Goal: Find specific page/section: Find specific page/section

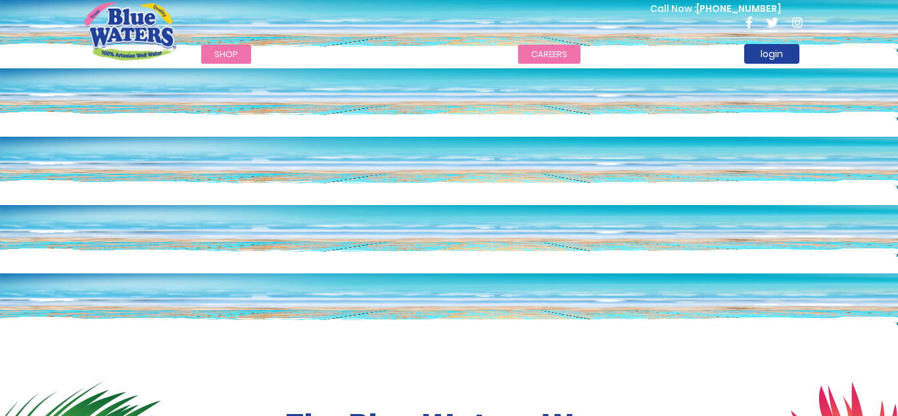
click at [550, 55] on link "careers" at bounding box center [549, 54] width 62 height 19
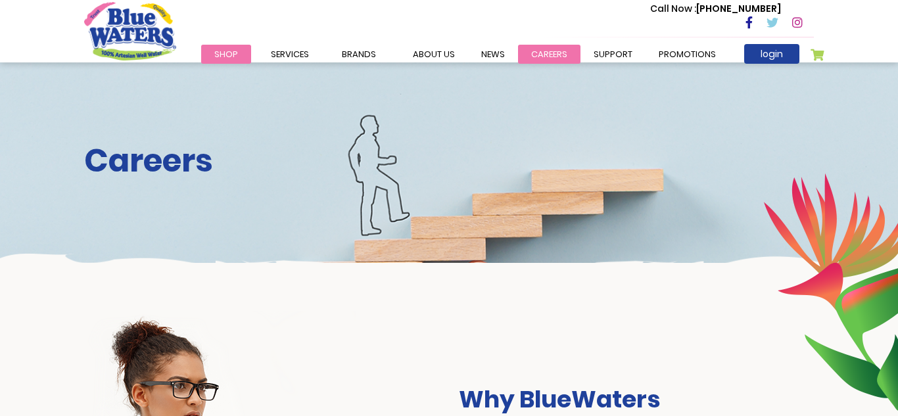
click at [537, 54] on link "careers" at bounding box center [549, 54] width 62 height 19
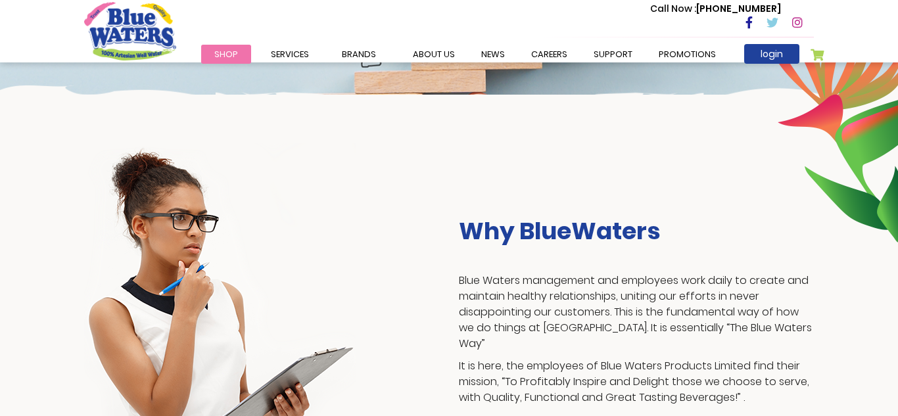
click at [30, 233] on div "Why BlueWaters Blue Waters management and employees work daily to create and ma…" at bounding box center [449, 291] width 898 height 392
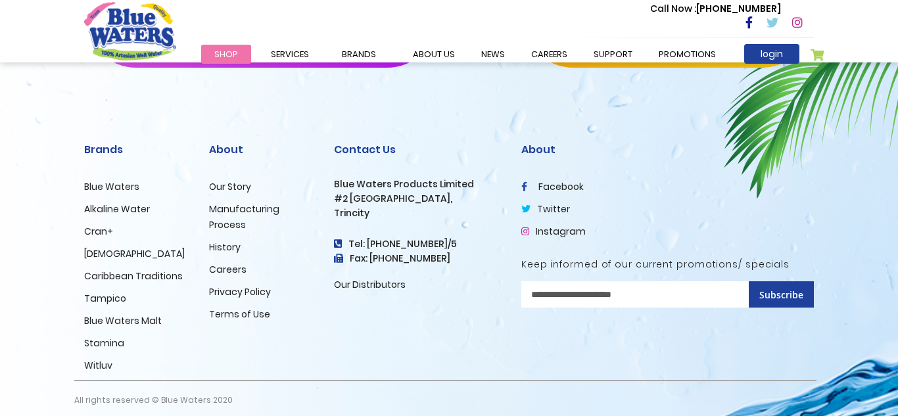
scroll to position [1404, 0]
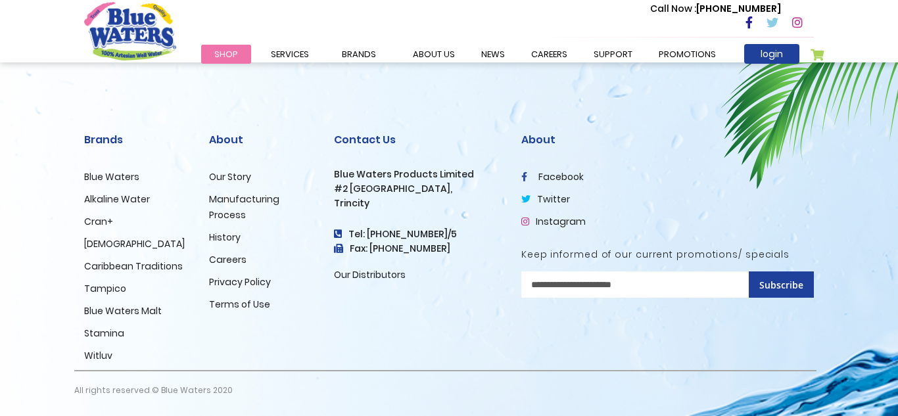
click at [220, 259] on link "Careers" at bounding box center [227, 259] width 37 height 13
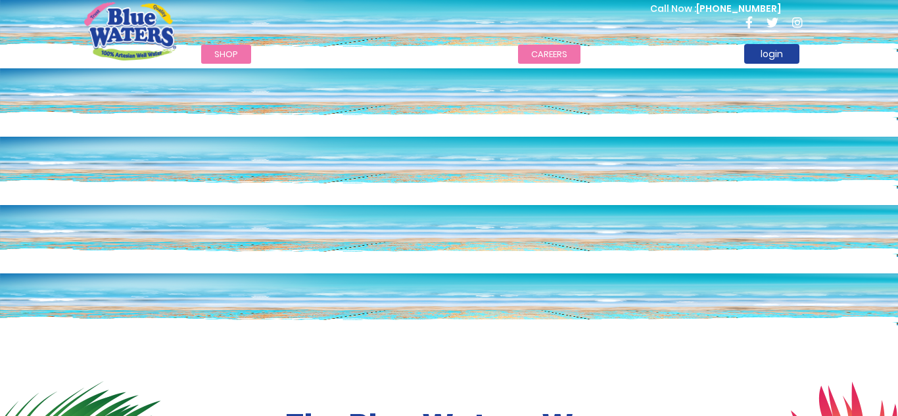
click at [539, 53] on link "careers" at bounding box center [549, 54] width 62 height 19
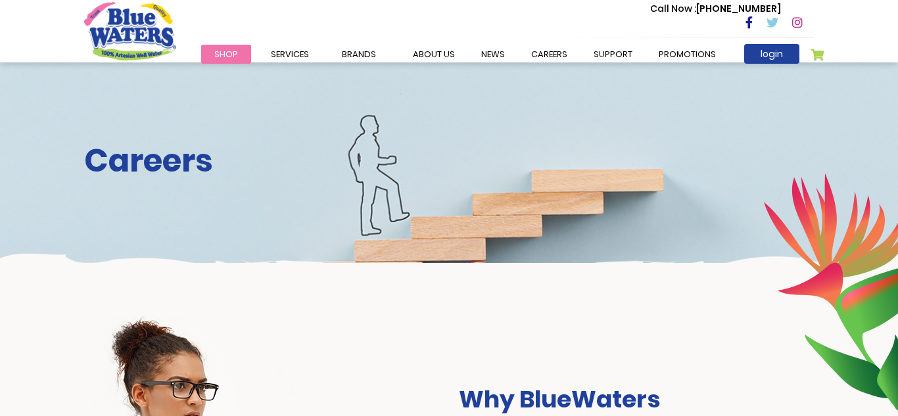
click at [356, 225] on div "Careers" at bounding box center [449, 162] width 898 height 200
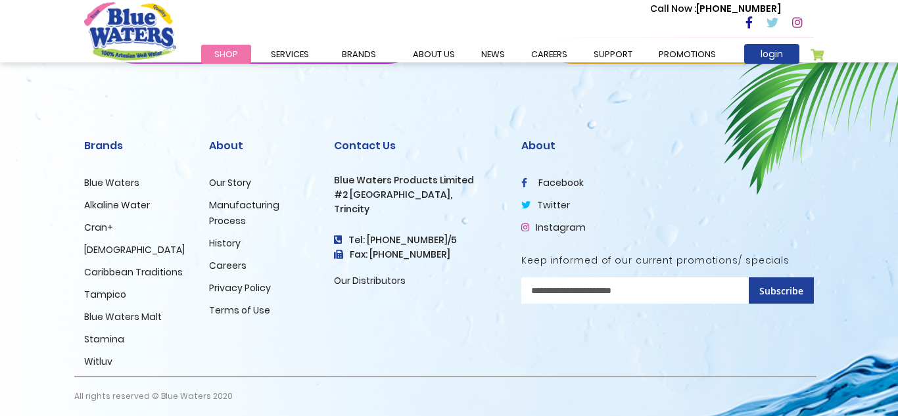
scroll to position [1404, 0]
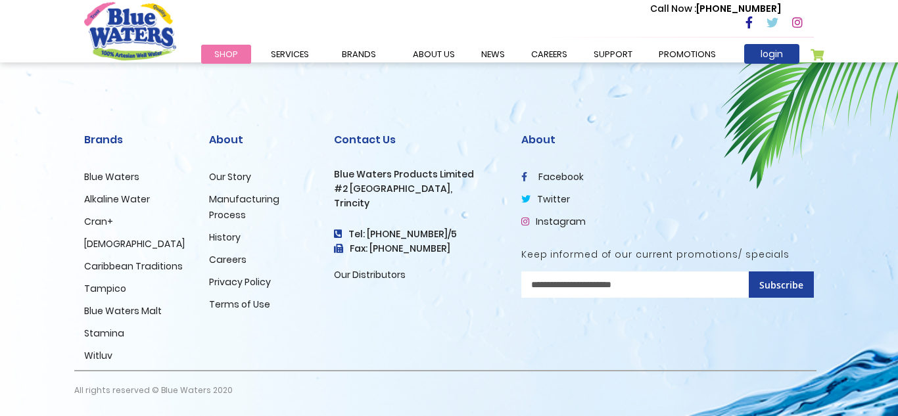
click at [218, 259] on link "Careers" at bounding box center [227, 259] width 37 height 13
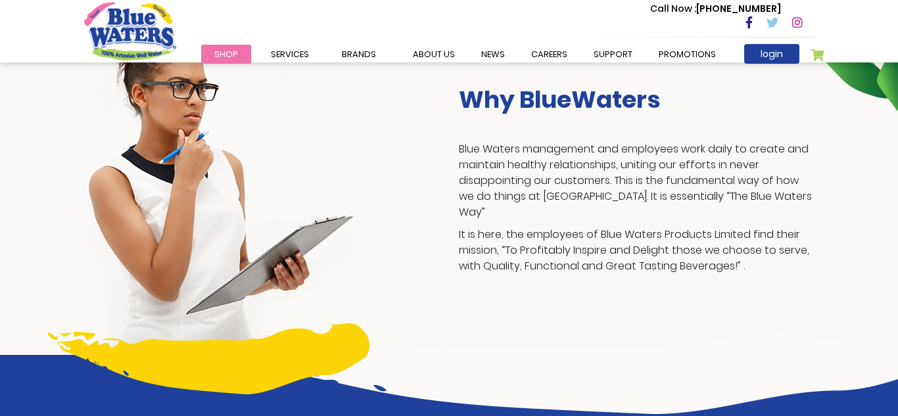
scroll to position [663, 0]
